Goal: Transaction & Acquisition: Purchase product/service

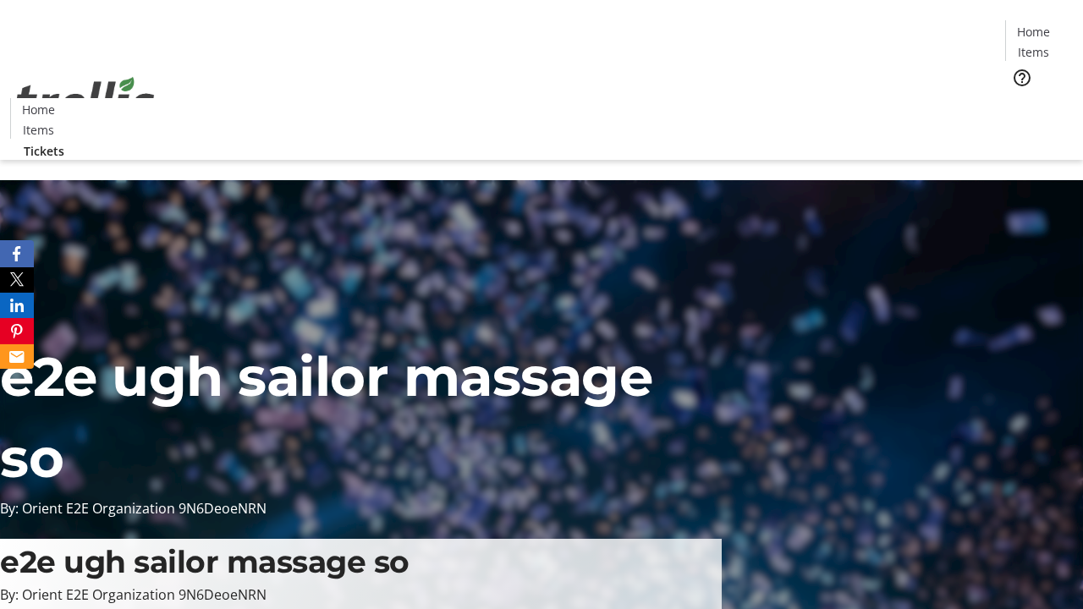
click at [1018, 98] on span "Tickets" at bounding box center [1038, 107] width 41 height 18
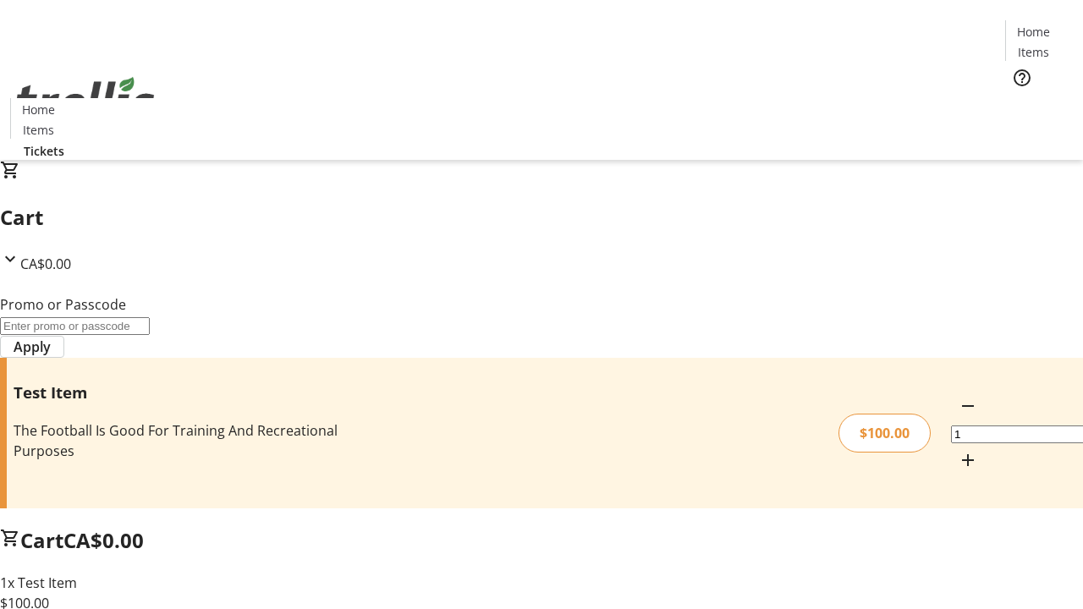
type input "PERCENT"
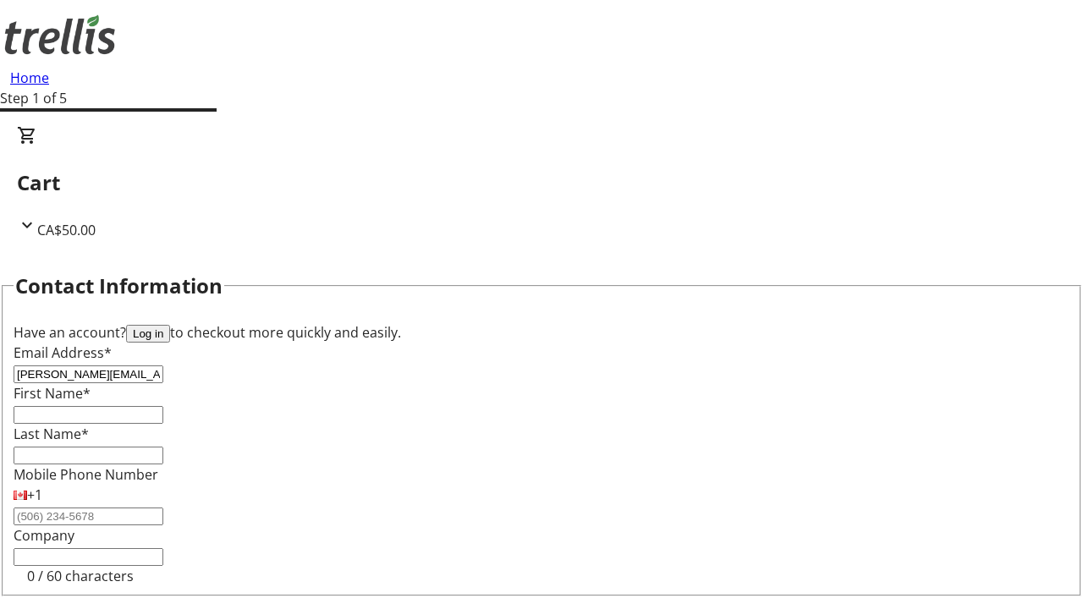
type input "[PERSON_NAME][EMAIL_ADDRESS][DOMAIN_NAME]"
type input "[PERSON_NAME]"
type input "Lang"
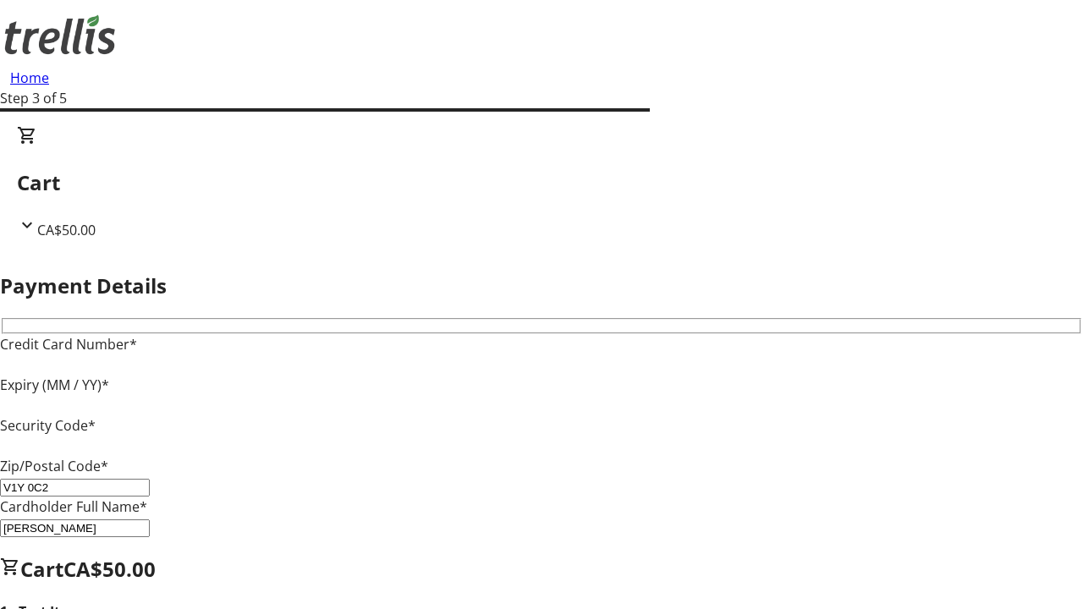
type input "V1Y 0C2"
